Goal: Transaction & Acquisition: Purchase product/service

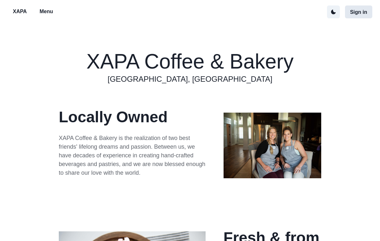
click at [359, 7] on button "Sign in" at bounding box center [358, 11] width 27 height 13
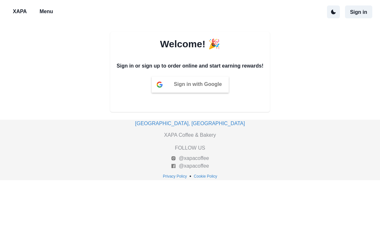
click at [46, 13] on p "Menu" at bounding box center [46, 12] width 13 height 8
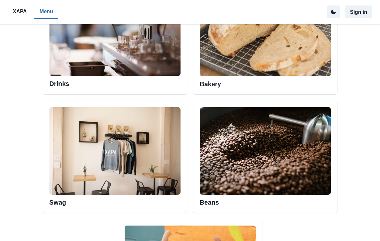
scroll to position [361, 0]
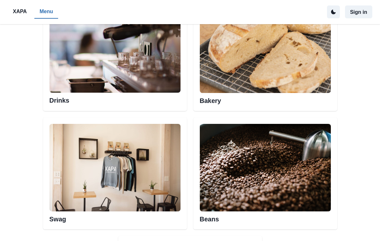
click at [230, 136] on img at bounding box center [265, 167] width 131 height 87
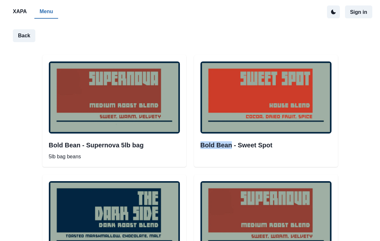
drag, startPoint x: 229, startPoint y: 137, endPoint x: 230, endPoint y: 143, distance: 5.5
click at [230, 143] on div "Bold Bean - Sweet Spot" at bounding box center [266, 111] width 144 height 112
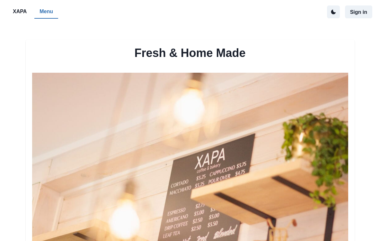
click at [245, 88] on img at bounding box center [190, 178] width 316 height 210
click at [213, 96] on img at bounding box center [190, 178] width 316 height 210
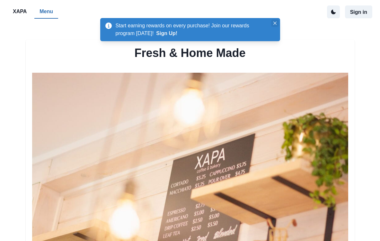
click at [276, 21] on button "Close" at bounding box center [275, 23] width 8 height 8
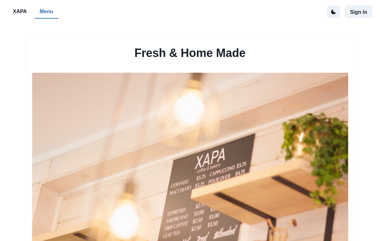
click at [212, 98] on img at bounding box center [190, 178] width 316 height 210
click at [347, 84] on img at bounding box center [190, 178] width 316 height 210
click at [209, 102] on img at bounding box center [190, 178] width 316 height 210
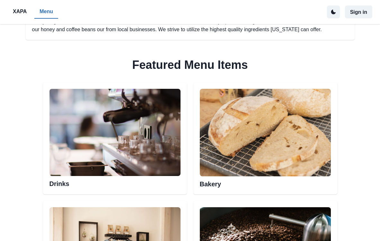
scroll to position [292, 0]
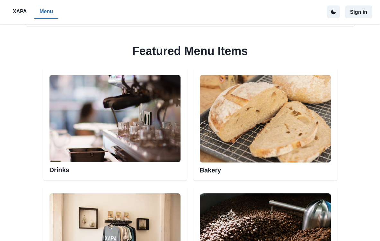
click at [213, 134] on img at bounding box center [265, 118] width 131 height 87
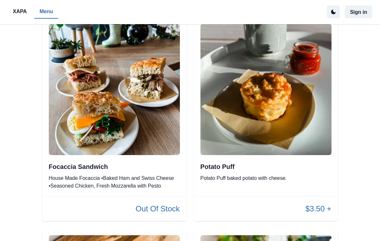
scroll to position [41, 0]
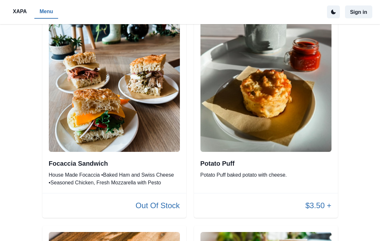
click at [239, 149] on img at bounding box center [265, 86] width 131 height 131
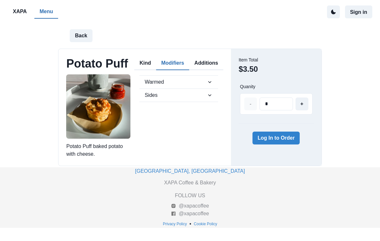
click at [170, 62] on button "Modifiers" at bounding box center [172, 63] width 33 height 13
click at [204, 82] on span "Warmed" at bounding box center [176, 82] width 62 height 8
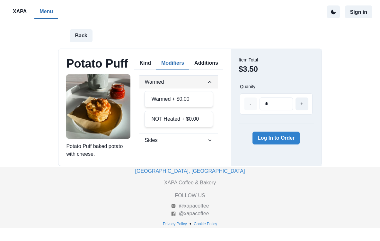
click at [204, 82] on span "Warmed" at bounding box center [176, 82] width 62 height 8
click at [198, 80] on span "Warmed" at bounding box center [176, 82] width 62 height 8
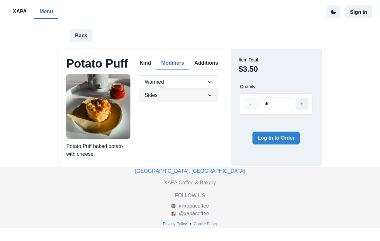
click at [183, 95] on span "Sides" at bounding box center [176, 95] width 62 height 8
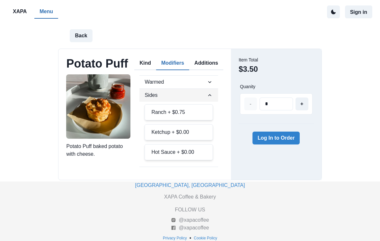
click at [183, 97] on span "Sides" at bounding box center [176, 95] width 62 height 8
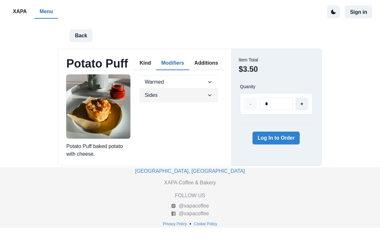
click at [183, 97] on span "Sides" at bounding box center [176, 95] width 62 height 8
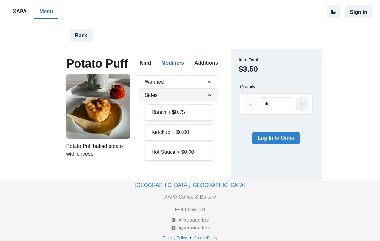
click at [183, 97] on span "Sides" at bounding box center [176, 95] width 62 height 8
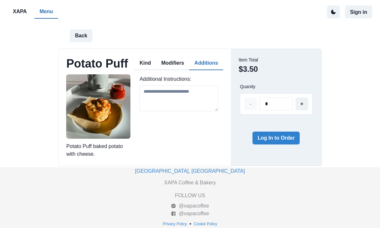
click at [207, 58] on button "Additions" at bounding box center [206, 63] width 34 height 13
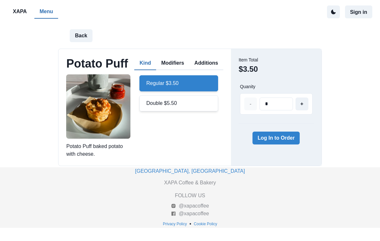
click at [144, 63] on button "Kind" at bounding box center [145, 63] width 22 height 13
click at [80, 33] on button "Back" at bounding box center [81, 35] width 22 height 13
